Goal: Task Accomplishment & Management: Manage account settings

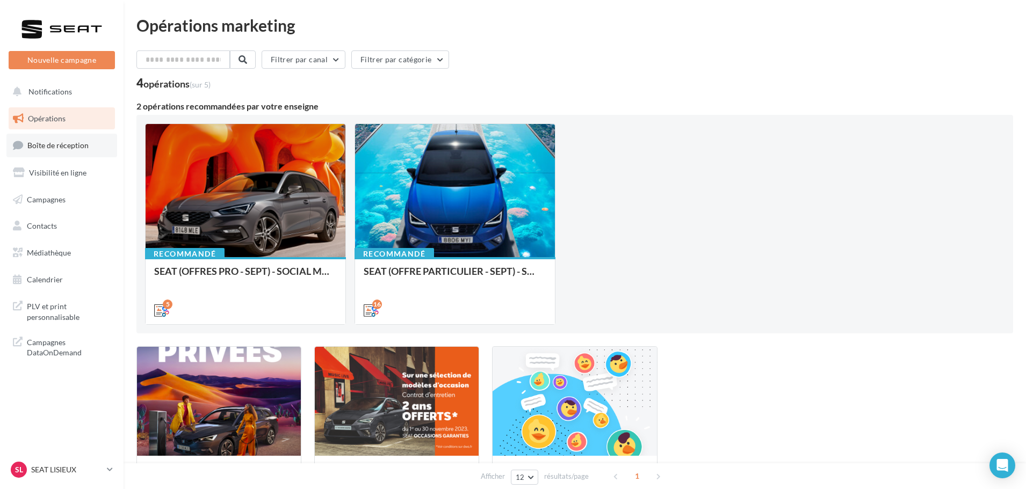
click at [65, 142] on span "Boîte de réception" at bounding box center [57, 145] width 61 height 9
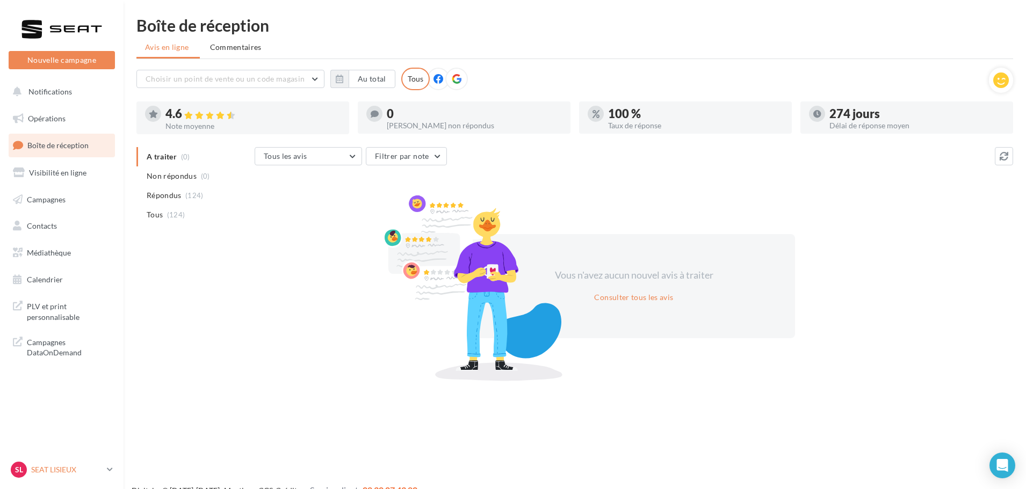
click at [66, 468] on p "SEAT LISIEUX" at bounding box center [66, 470] width 71 height 11
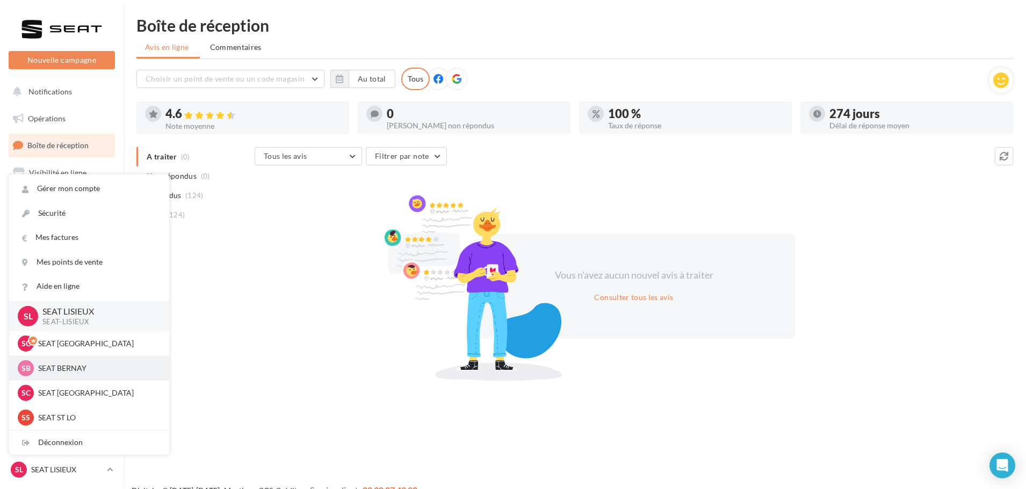
click at [67, 368] on p "SEAT BERNAY" at bounding box center [97, 368] width 118 height 11
